Goal: Register for event/course

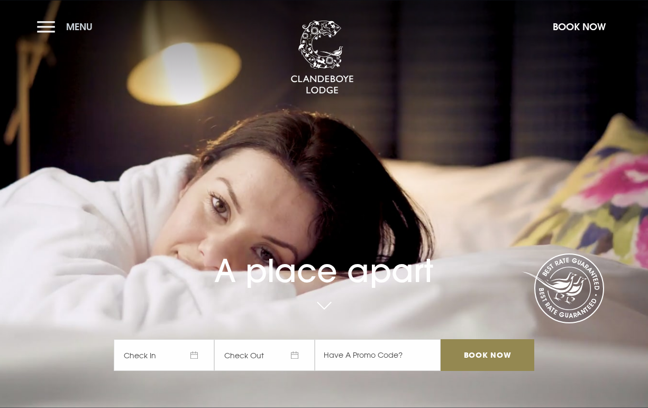
click at [52, 32] on button "Menu" at bounding box center [67, 26] width 61 height 23
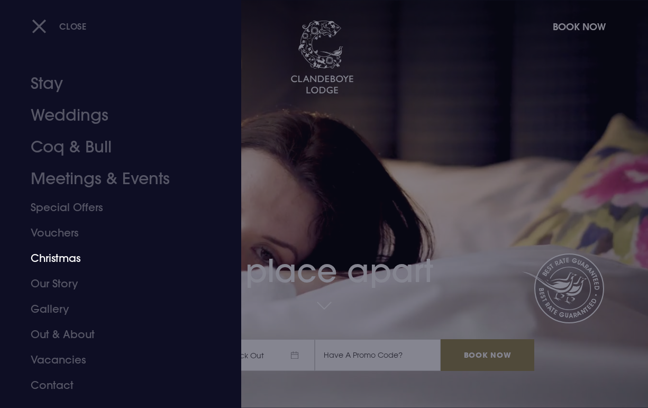
click at [66, 262] on link "Christmas" at bounding box center [113, 257] width 165 height 25
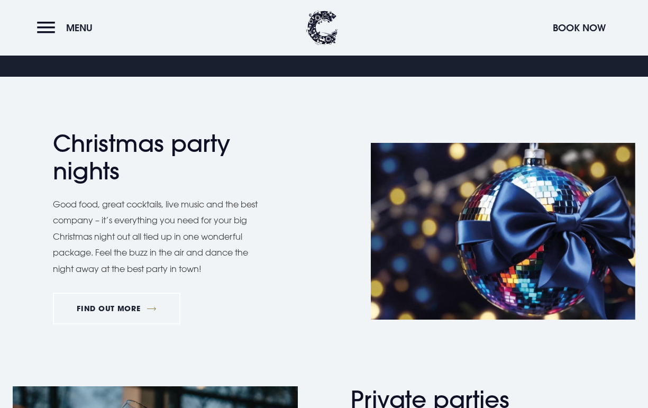
scroll to position [437, 0]
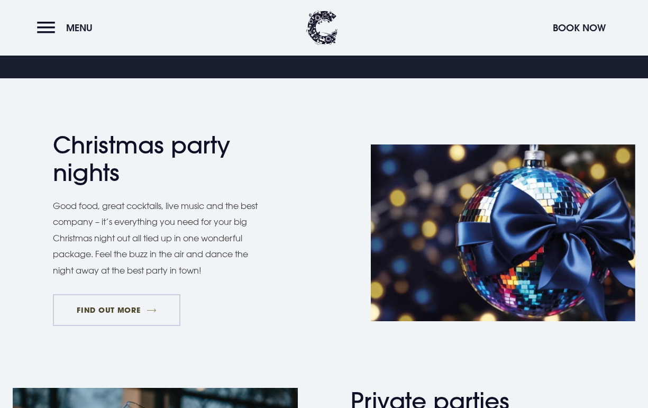
click at [145, 307] on link "FIND OUT MORE" at bounding box center [116, 310] width 127 height 32
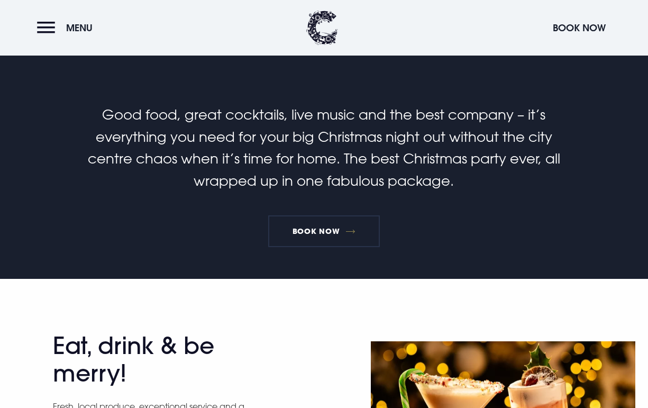
scroll to position [264, 0]
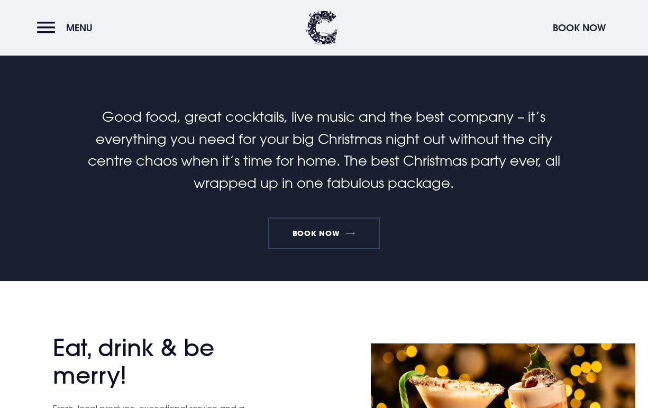
click at [321, 236] on link "Book Now" at bounding box center [323, 233] width 111 height 32
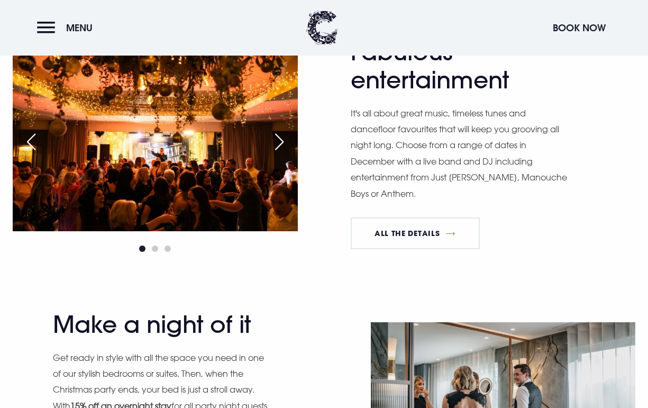
scroll to position [840, 0]
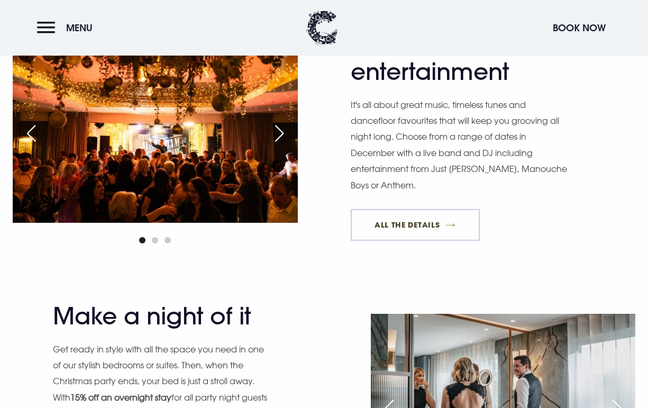
click at [428, 216] on link "All The Details" at bounding box center [414, 225] width 129 height 32
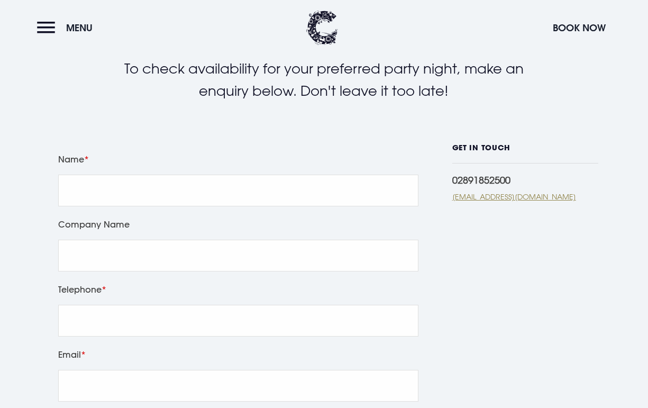
scroll to position [214, 0]
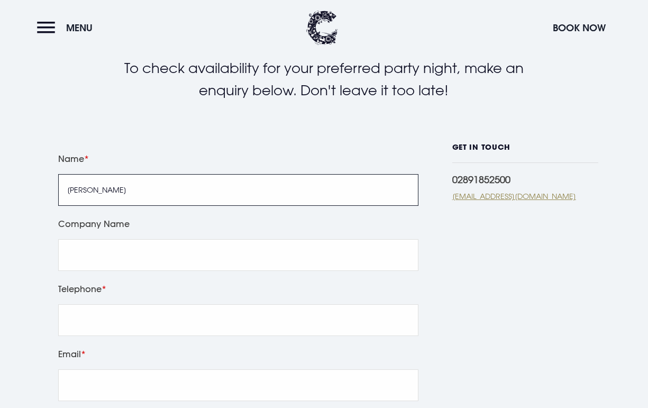
type input "Aaron McGowan"
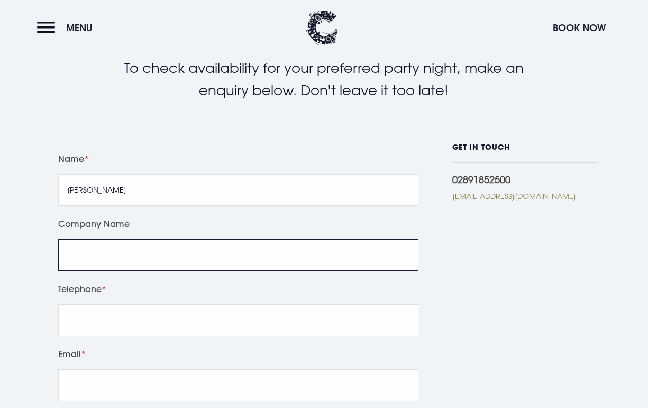
click at [181, 263] on input "Company Name" at bounding box center [238, 255] width 360 height 32
type input "Little Seedlings Day Nursery"
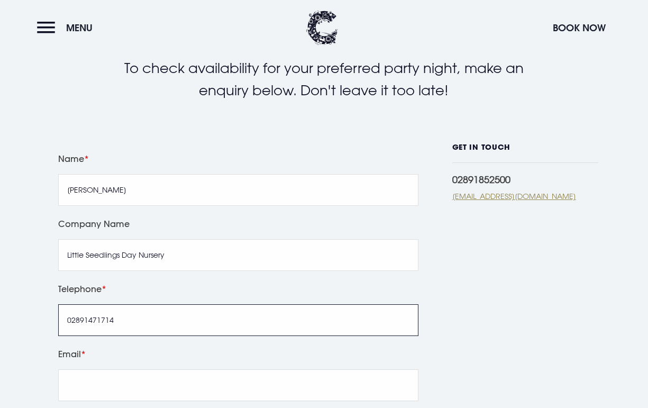
type input "02891471714"
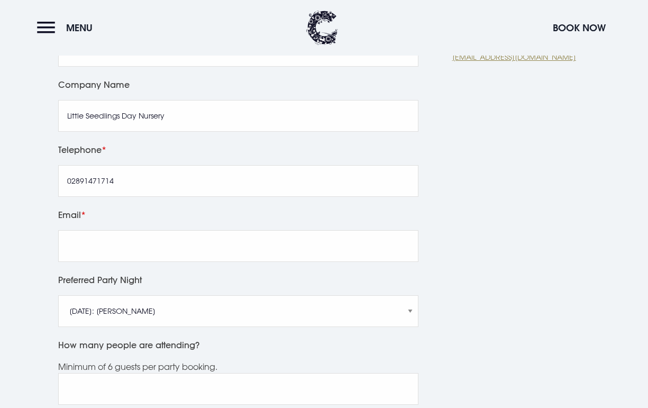
scroll to position [354, 0]
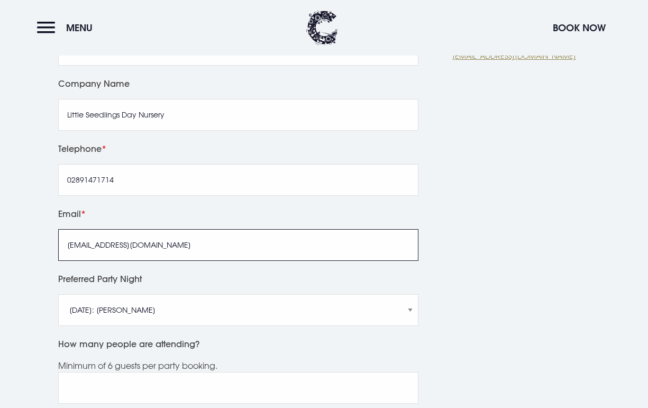
type input "info@littleseedlings.co.uk"
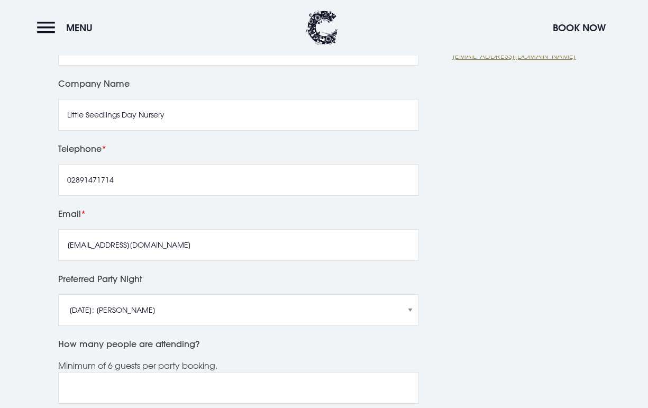
click at [35, 279] on div "Leave this field blank Name Aaron McGowan Company Name Little Seedlings Day Nur…" at bounding box center [323, 347] width 635 height 689
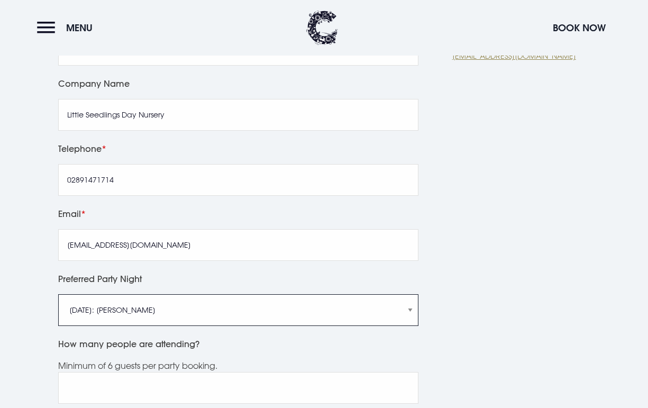
click at [114, 323] on select "Friday 5th December: Just Adam Saturday 6th December: Manouche Boys Friday 12th…" at bounding box center [238, 310] width 360 height 32
select select "Saturday 20th December: Just Adam"
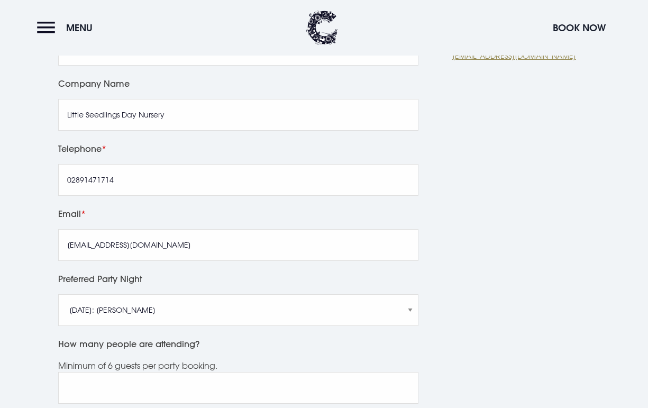
click at [35, 336] on div "Leave this field blank Name Aaron McGowan Company Name Little Seedlings Day Nur…" at bounding box center [323, 347] width 635 height 689
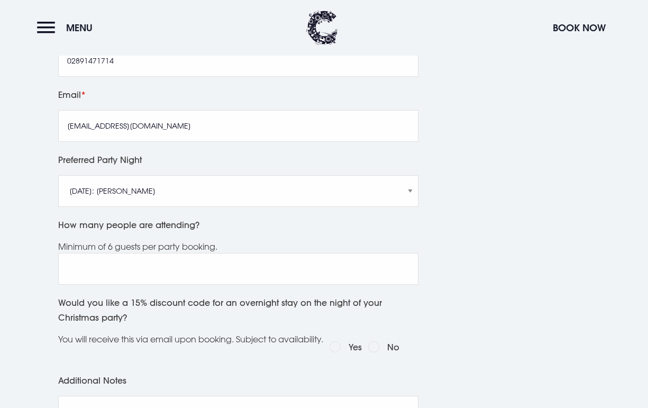
scroll to position [475, 0]
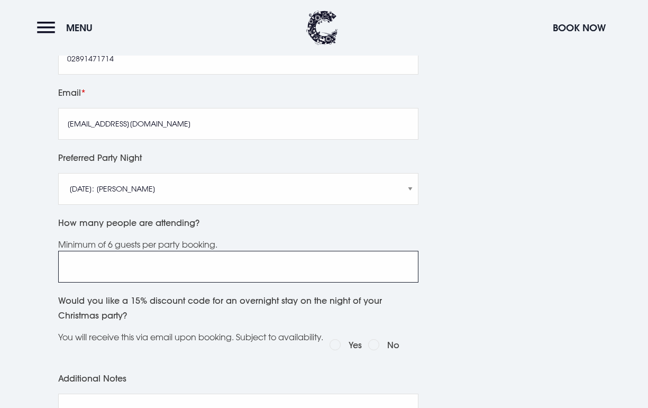
type input "1"
click at [408, 278] on input "1" at bounding box center [238, 267] width 360 height 32
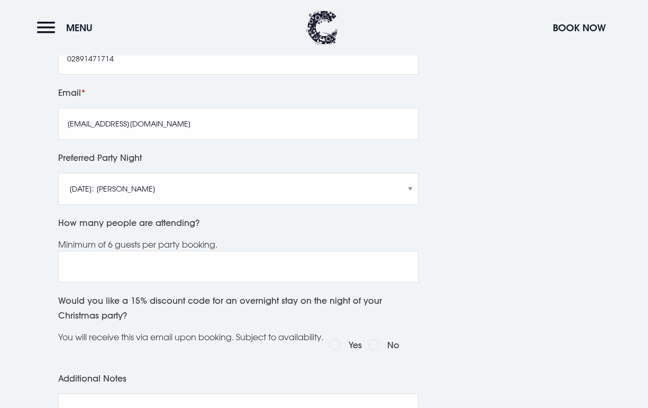
click at [440, 122] on div "Leave this field blank Name Aaron McGowan Company Name Little Seedlings Day Nur…" at bounding box center [323, 226] width 635 height 689
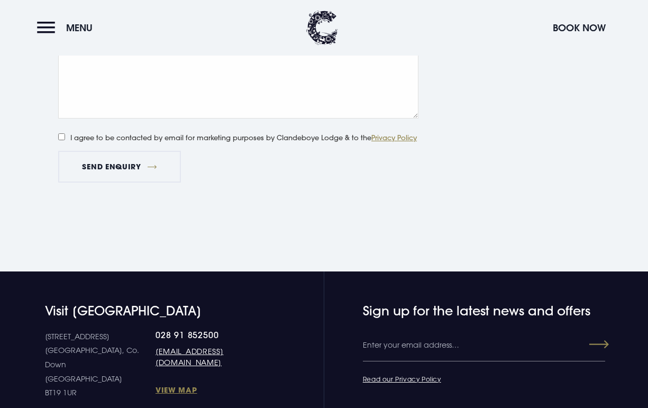
scroll to position [861, 0]
